Goal: Task Accomplishment & Management: Use online tool/utility

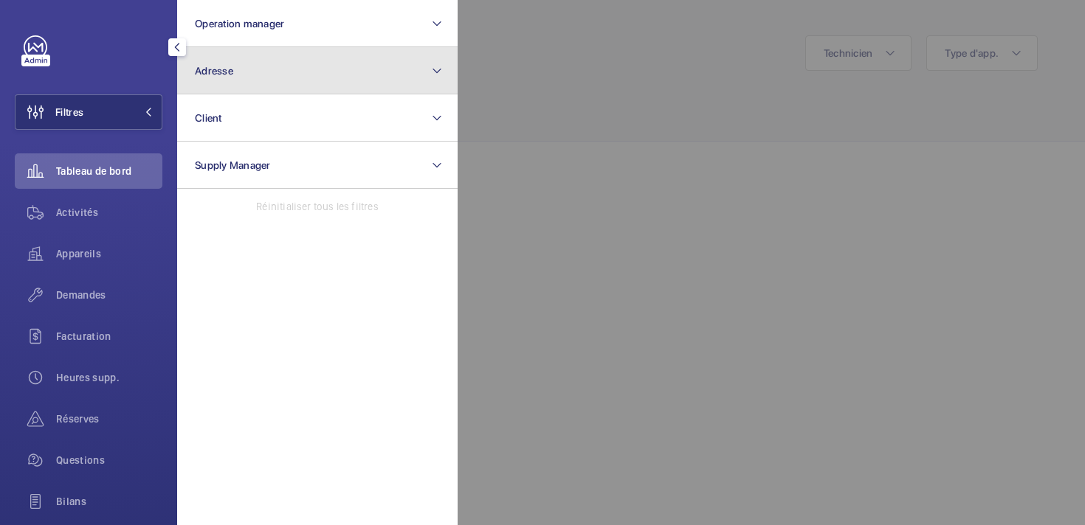
click at [251, 87] on button "Adresse" at bounding box center [317, 70] width 280 height 47
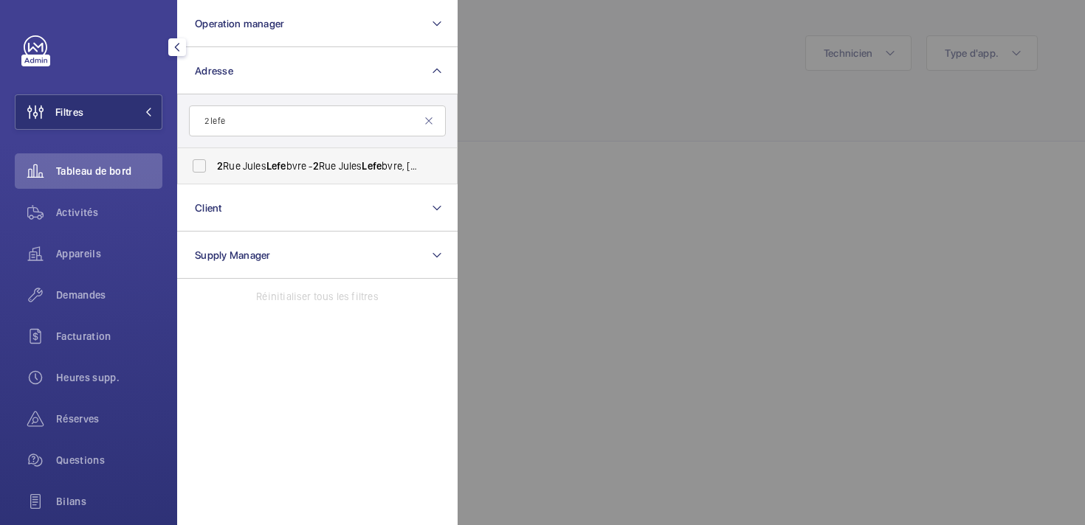
type input "2 lefe"
click at [272, 167] on span "Lefe" at bounding box center [276, 166] width 20 height 12
click at [214, 167] on input "[STREET_ADDRESS][PERSON_NAME] bvre - [STREET_ADDRESS][PERSON_NAME]" at bounding box center [199, 166] width 30 height 30
checkbox input "true"
click at [528, 195] on div at bounding box center [999, 262] width 1085 height 525
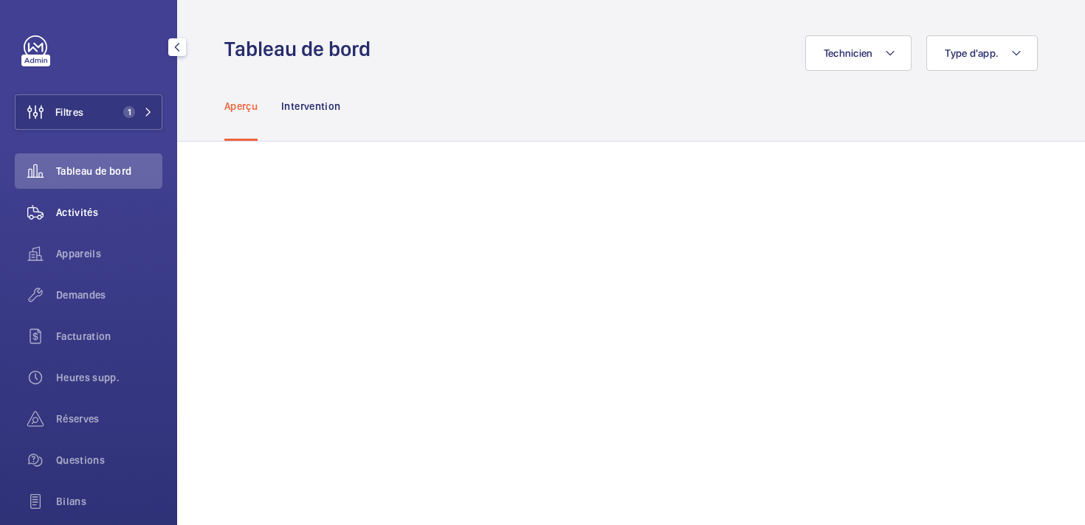
click at [76, 218] on span "Activités" at bounding box center [109, 212] width 106 height 15
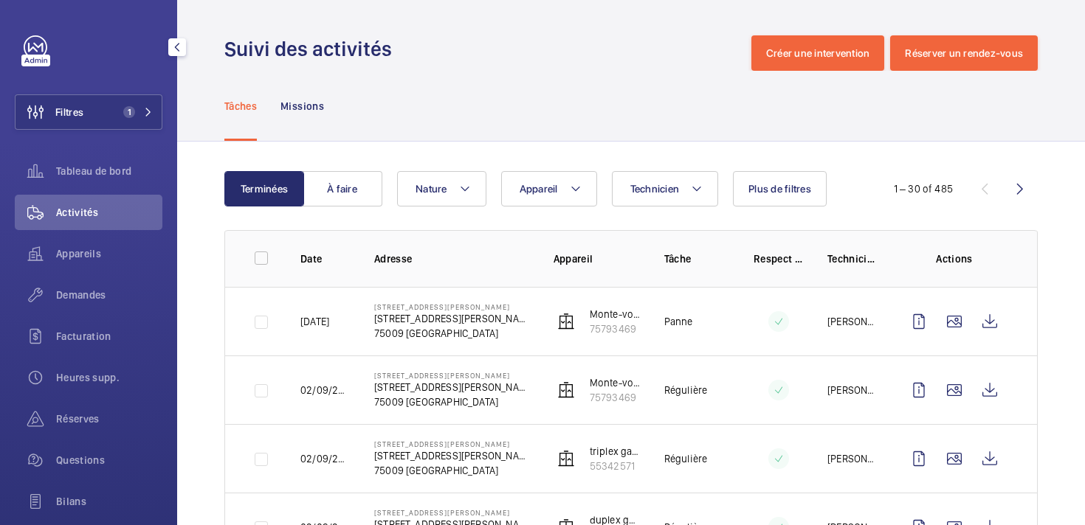
click at [178, 49] on mat-icon "button" at bounding box center [177, 47] width 18 height 12
